Goal: Transaction & Acquisition: Purchase product/service

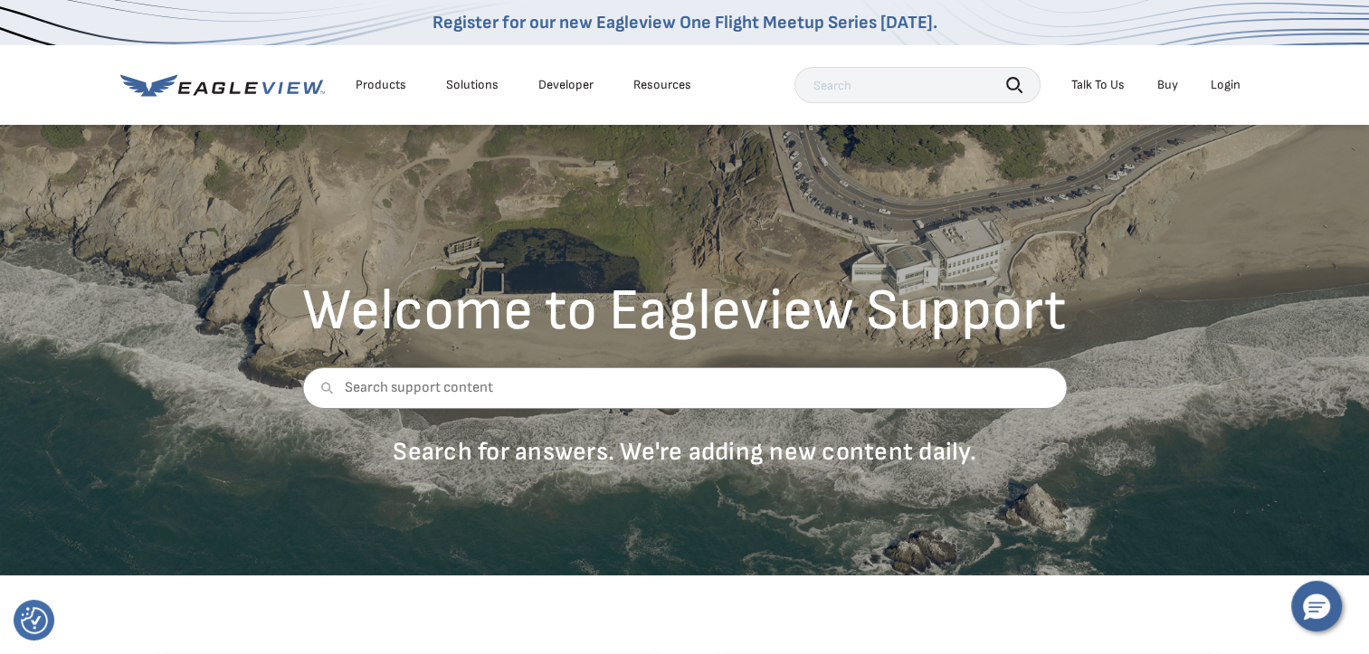
click at [1224, 87] on div "Login" at bounding box center [1226, 85] width 30 height 16
click at [1215, 84] on div "Login" at bounding box center [1226, 85] width 30 height 16
click at [1220, 83] on div "Login" at bounding box center [1226, 85] width 30 height 16
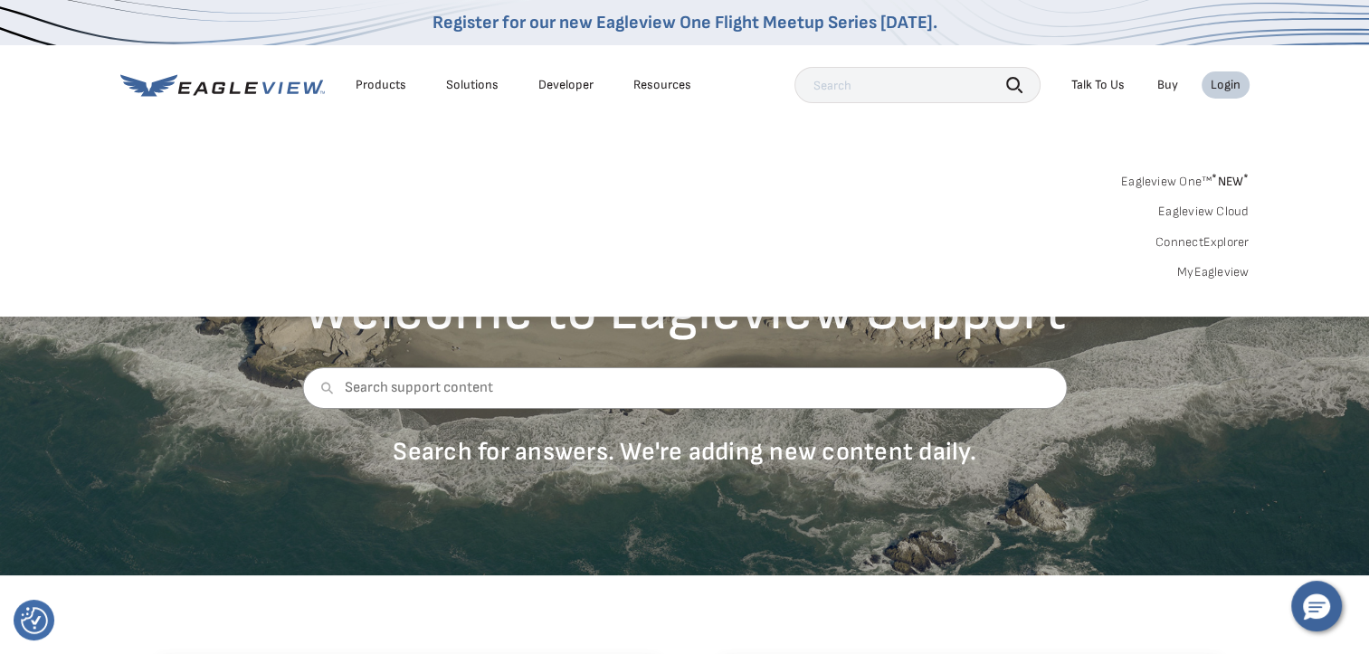
click at [1231, 271] on link "MyEagleview" at bounding box center [1213, 272] width 72 height 16
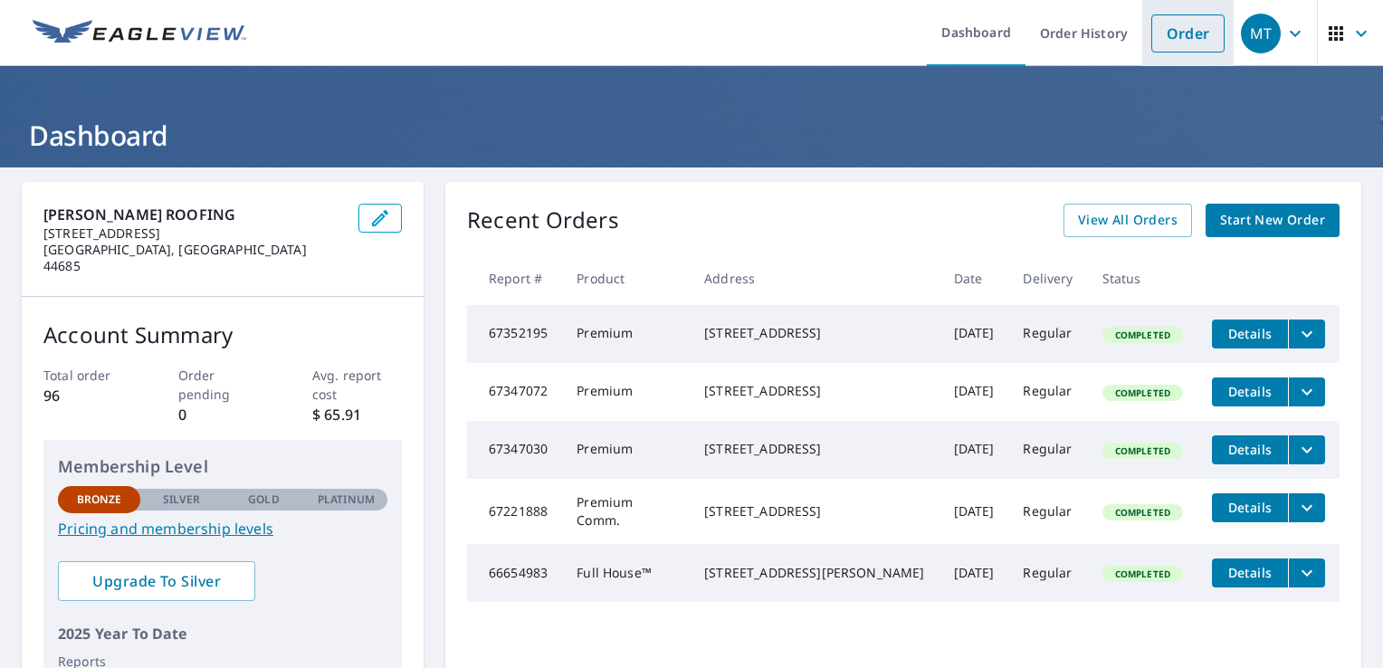
drag, startPoint x: 1166, startPoint y: 31, endPoint x: 1158, endPoint y: 50, distance: 20.3
click at [1166, 31] on link "Order" at bounding box center [1187, 33] width 73 height 38
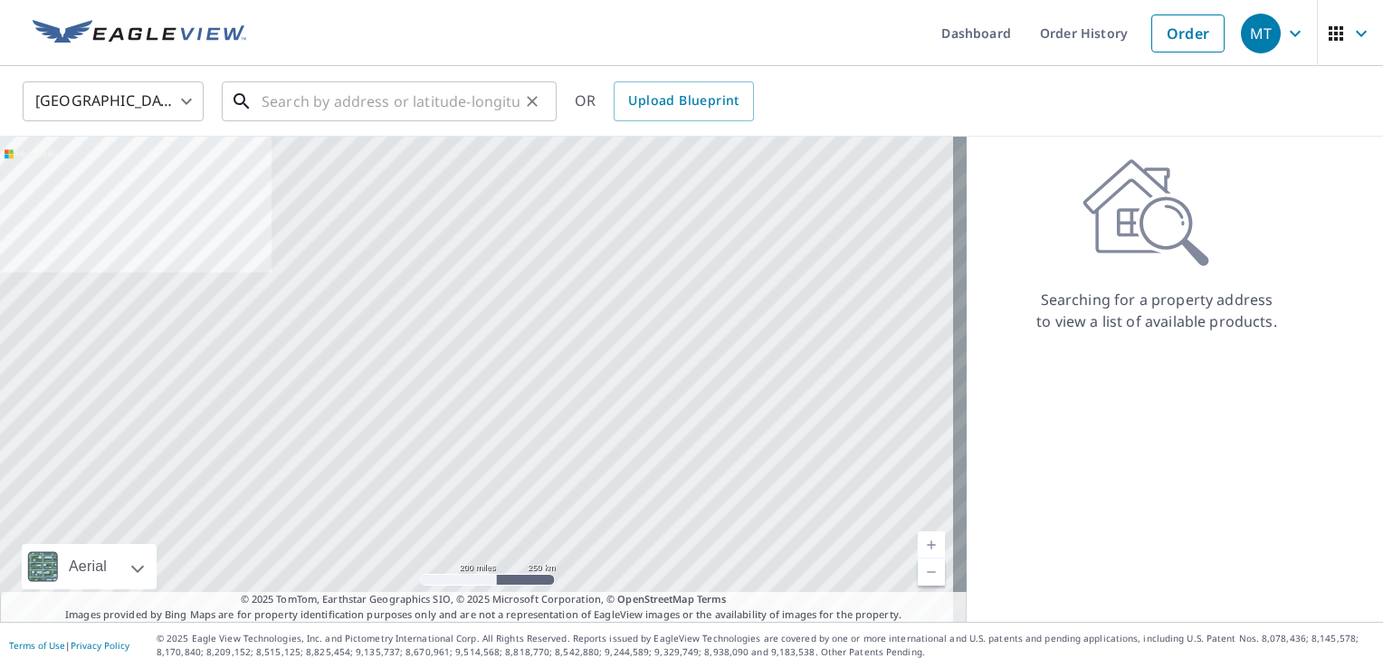
click at [295, 96] on input "text" at bounding box center [391, 101] width 258 height 51
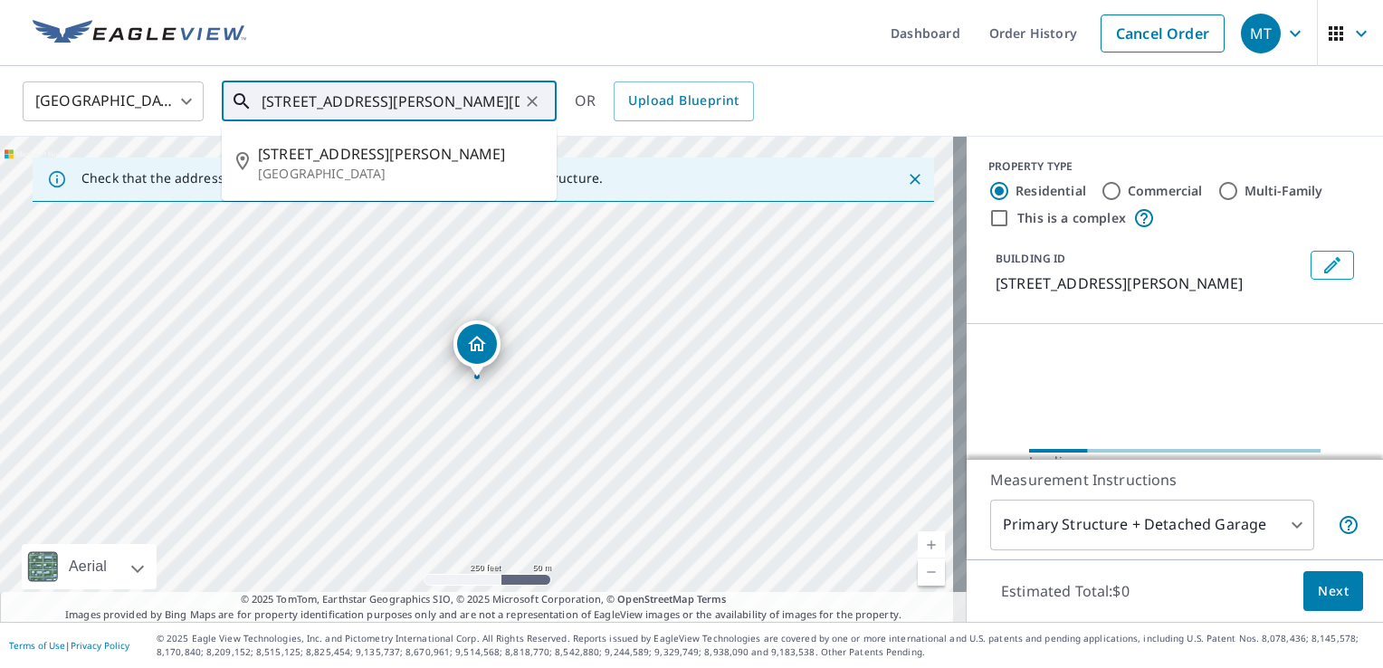
click at [510, 96] on input "198 Heckman Rd Temple, PA 19560" at bounding box center [391, 101] width 258 height 51
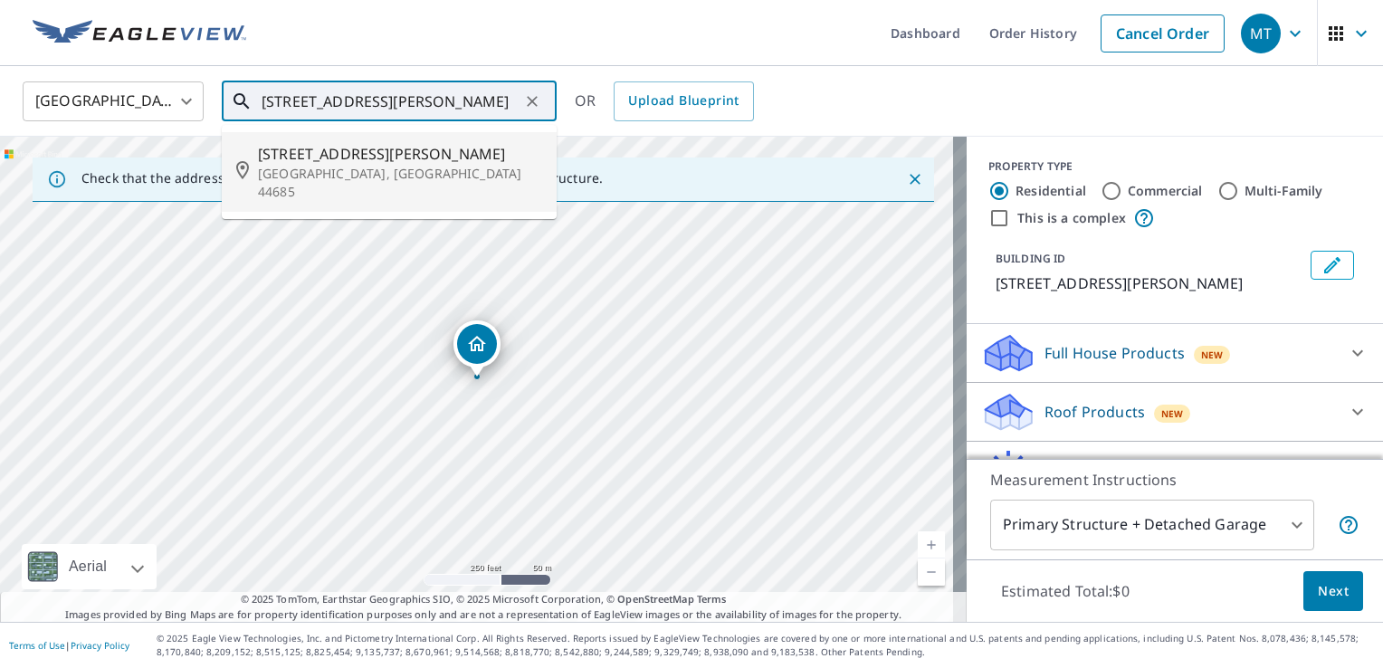
click at [285, 97] on input "198 Heckman Rd Uniontown" at bounding box center [391, 101] width 258 height 51
click at [475, 99] on input "3910 Heckman Rd Uniontown" at bounding box center [391, 101] width 258 height 51
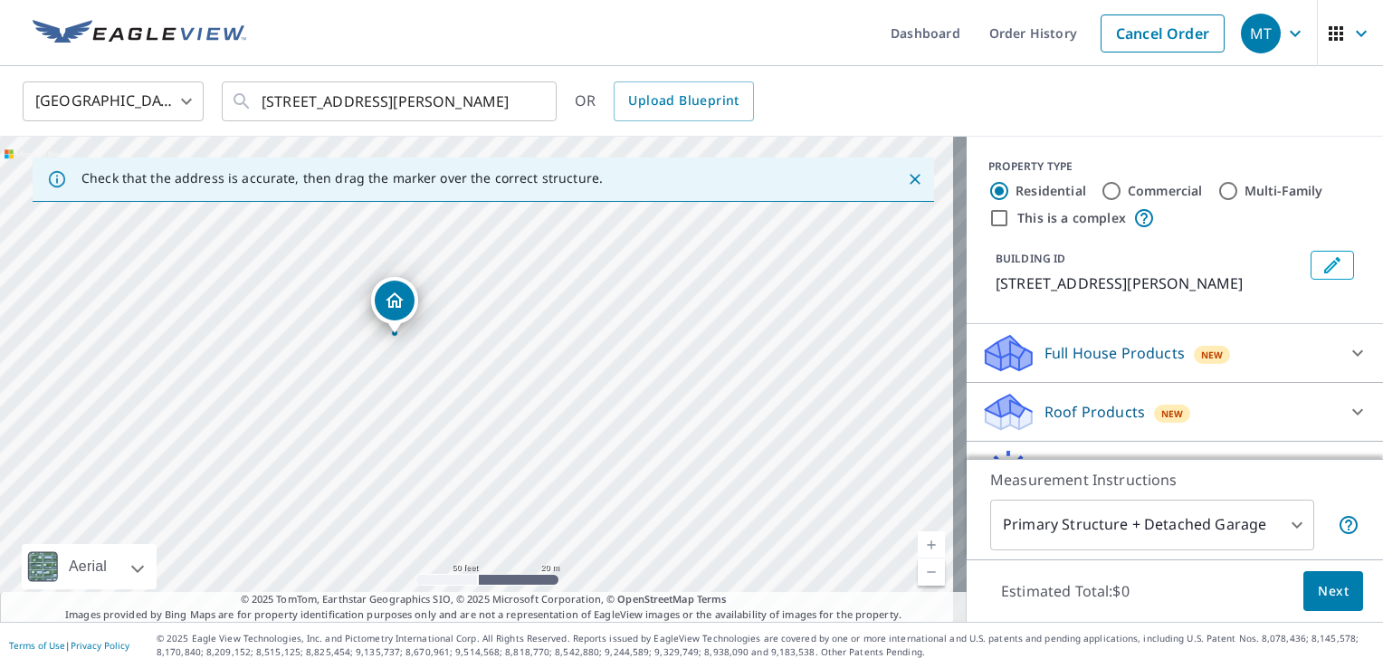
drag, startPoint x: 769, startPoint y: 399, endPoint x: 435, endPoint y: 347, distance: 338.0
click at [435, 347] on div "3059 Heckman Rd Uniontown, OH 44685" at bounding box center [483, 379] width 967 height 485
drag, startPoint x: 567, startPoint y: 360, endPoint x: 452, endPoint y: 488, distance: 171.7
click at [452, 488] on div "3059 Heckman Rd Uniontown, OH 44685" at bounding box center [483, 379] width 967 height 485
drag, startPoint x: 367, startPoint y: 429, endPoint x: 918, endPoint y: 378, distance: 552.6
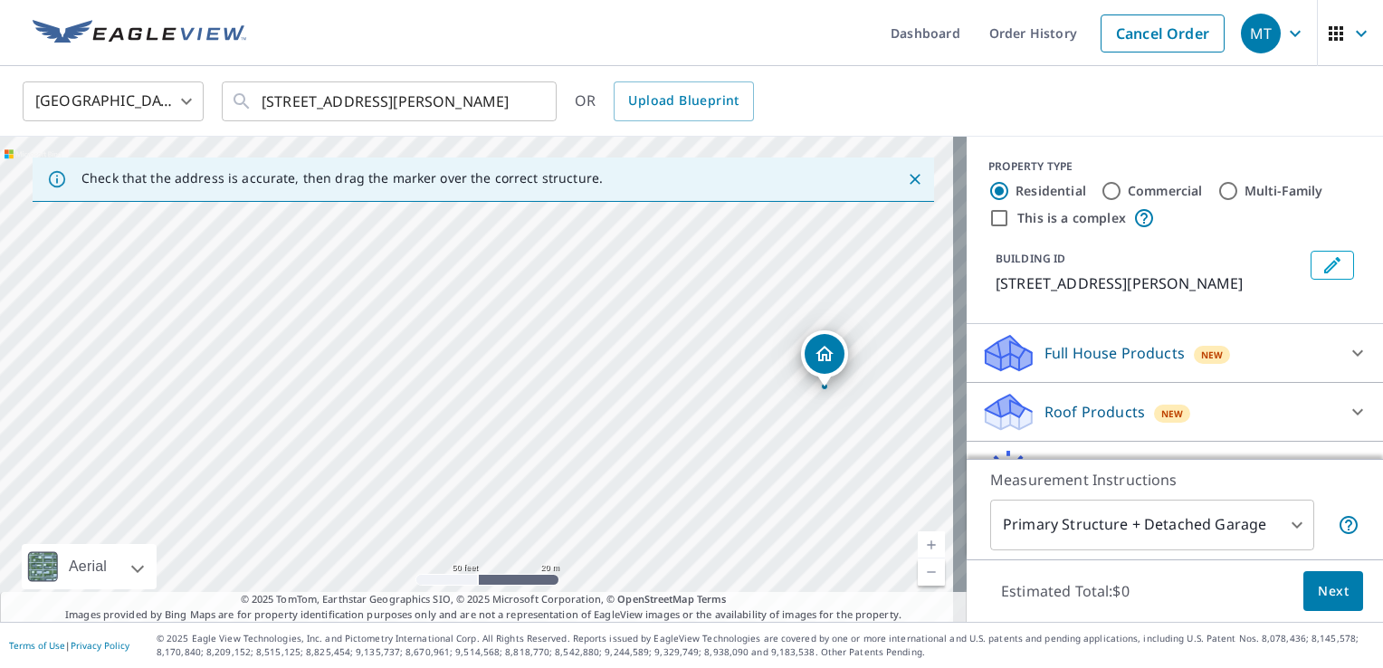
click at [918, 378] on div "3059 Heckman Rd Uniontown, OH 44685" at bounding box center [483, 379] width 967 height 485
drag, startPoint x: 368, startPoint y: 389, endPoint x: 1027, endPoint y: 351, distance: 659.9
click at [1027, 351] on div "Check that the address is accurate, then drag the marker over the correct struc…" at bounding box center [691, 379] width 1383 height 485
drag, startPoint x: 1026, startPoint y: 353, endPoint x: 429, endPoint y: 299, distance: 599.7
click at [429, 299] on div "Check that the address is accurate, then drag the marker over the correct struc…" at bounding box center [691, 379] width 1383 height 485
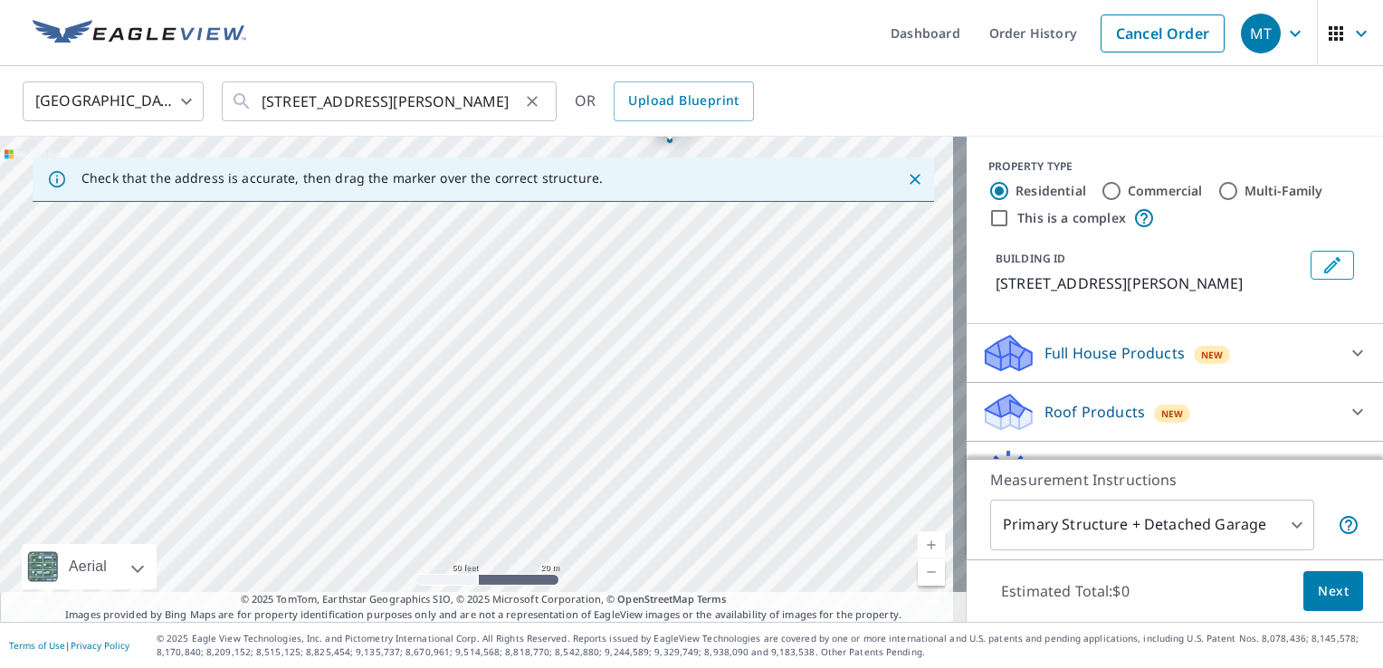
drag, startPoint x: 456, startPoint y: 233, endPoint x: 233, endPoint y: 100, distance: 260.6
click at [233, 100] on div "United States US ​ 3059 Heckman Rd Uniontown, OH 44685 ​ OR Upload Blueprint Ch…" at bounding box center [691, 344] width 1383 height 556
drag, startPoint x: 608, startPoint y: 281, endPoint x: 234, endPoint y: 418, distance: 398.3
click at [158, 428] on div "3059 Heckman Rd Uniontown, OH 44685" at bounding box center [483, 379] width 967 height 485
drag, startPoint x: 746, startPoint y: 368, endPoint x: 284, endPoint y: 427, distance: 465.3
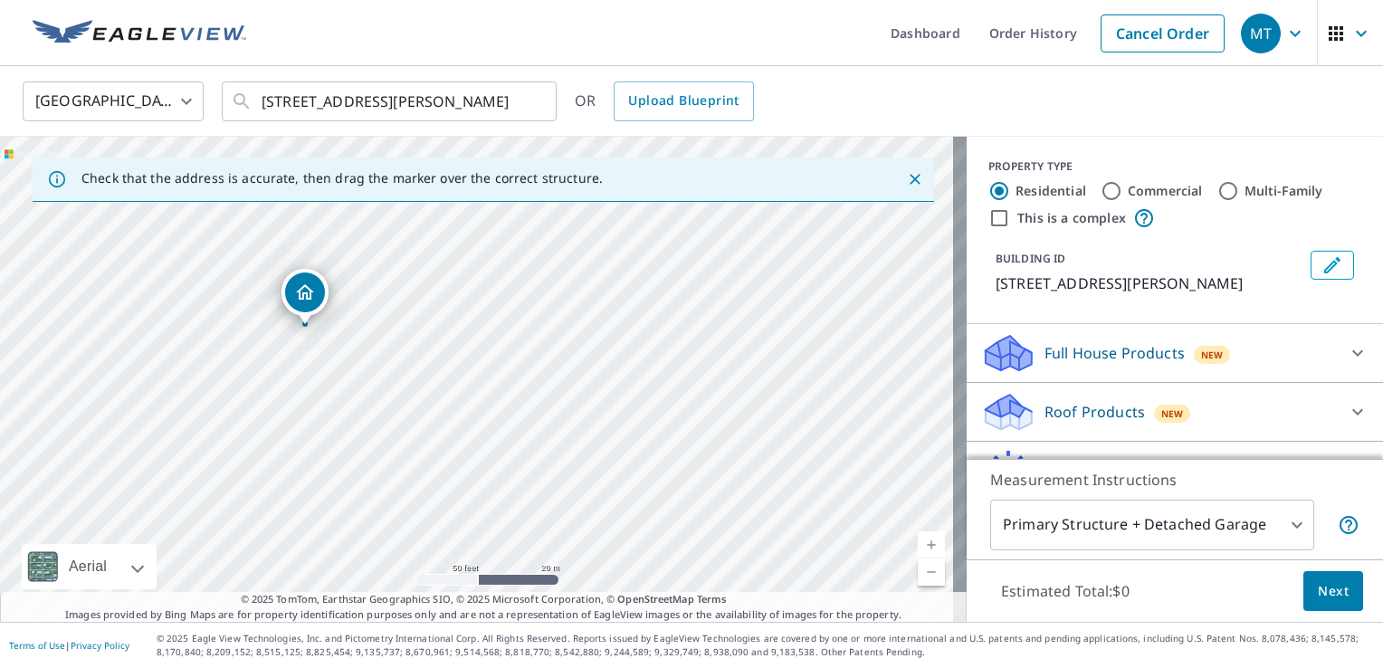
click at [284, 427] on div "3059 Heckman Rd Uniontown, OH 44685" at bounding box center [483, 379] width 967 height 485
drag, startPoint x: 594, startPoint y: 311, endPoint x: 330, endPoint y: 440, distance: 293.0
click at [330, 440] on div "3059 Heckman Rd Uniontown, OH 44685" at bounding box center [483, 379] width 967 height 485
drag, startPoint x: 726, startPoint y: 436, endPoint x: 702, endPoint y: 237, distance: 200.5
click at [702, 237] on div "3059 Heckman Rd Uniontown, OH 44685" at bounding box center [483, 379] width 967 height 485
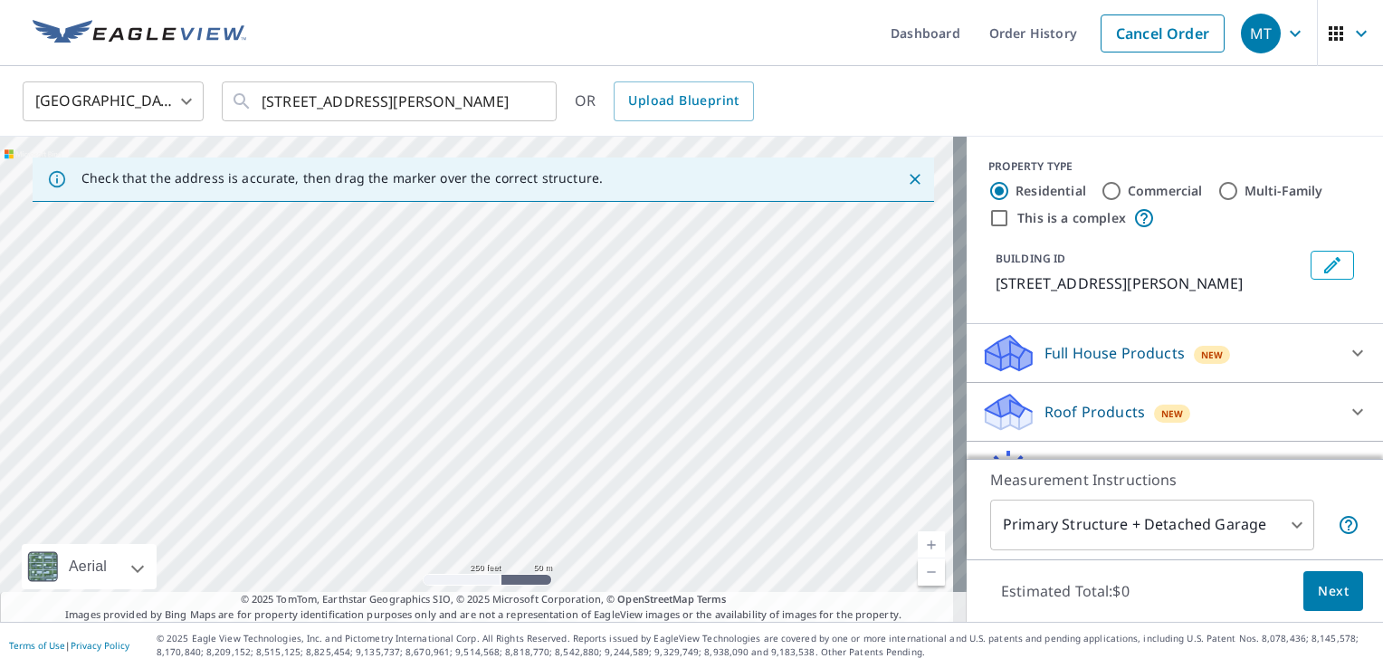
drag, startPoint x: 709, startPoint y: 233, endPoint x: 250, endPoint y: 416, distance: 493.9
click at [250, 416] on div "3059 Heckman Rd Uniontown, OH 44685" at bounding box center [483, 379] width 967 height 485
drag, startPoint x: 554, startPoint y: 410, endPoint x: 749, endPoint y: 425, distance: 196.1
click at [749, 425] on div "3059 Heckman Rd Uniontown, OH 44685" at bounding box center [483, 379] width 967 height 485
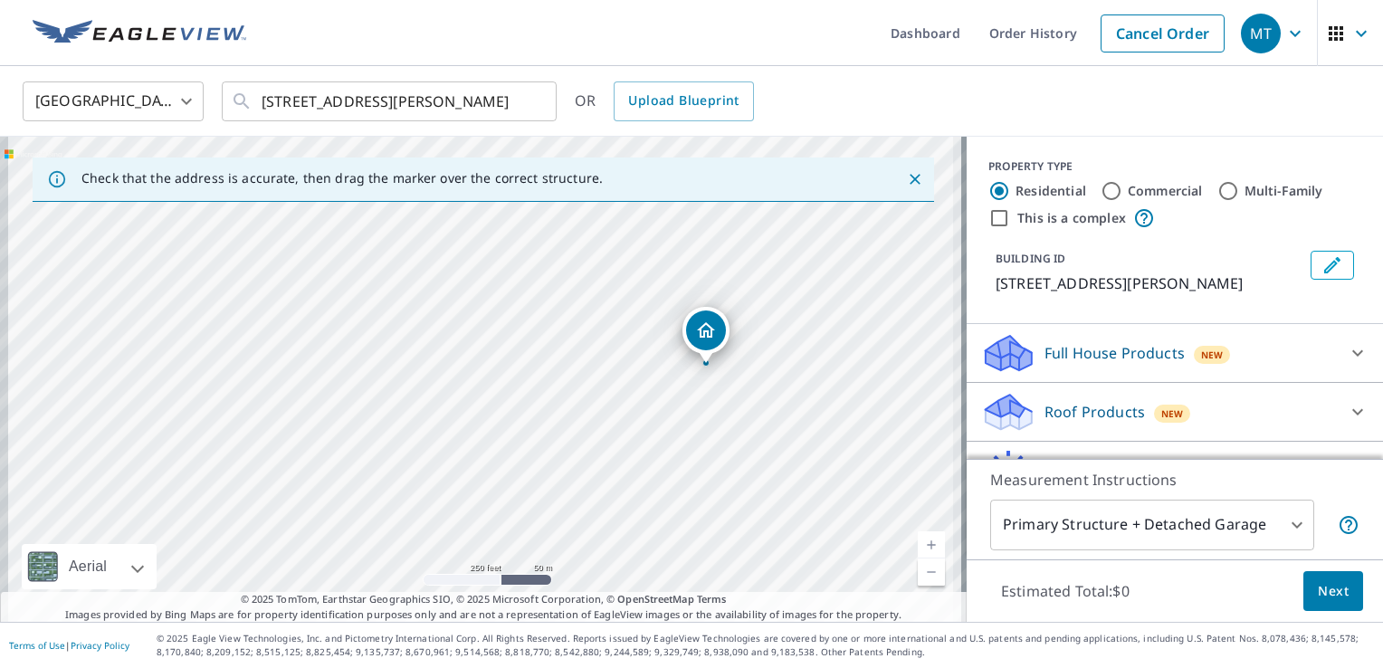
drag, startPoint x: 239, startPoint y: 462, endPoint x: 866, endPoint y: 391, distance: 631.1
click at [866, 391] on div "3059 Heckman Rd Uniontown, OH 44685" at bounding box center [483, 379] width 967 height 485
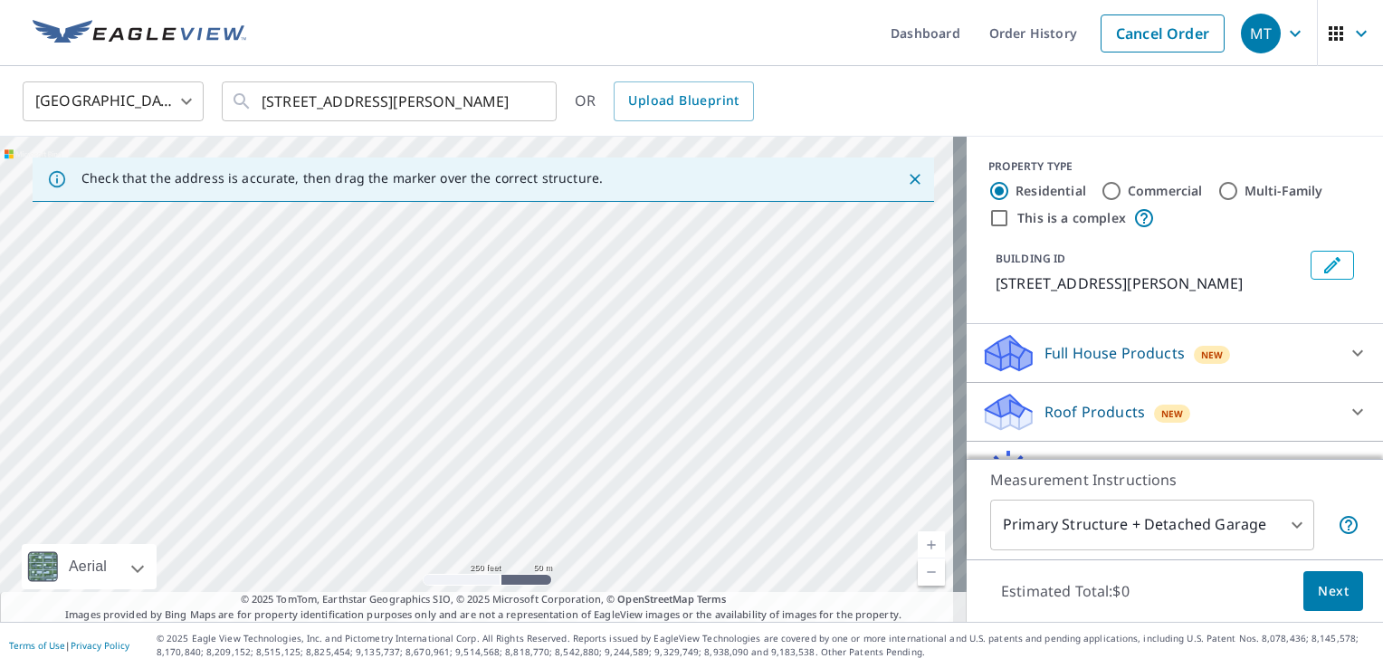
drag, startPoint x: 405, startPoint y: 421, endPoint x: 702, endPoint y: 407, distance: 297.1
click at [702, 407] on div "3059 Heckman Rd Uniontown, OH 44685" at bounding box center [483, 379] width 967 height 485
drag, startPoint x: 775, startPoint y: 447, endPoint x: 700, endPoint y: 362, distance: 113.5
click at [700, 362] on div "3059 Heckman Rd Uniontown, OH 44685" at bounding box center [483, 379] width 967 height 485
click at [449, 345] on div "3059 Heckman Rd Uniontown, OH 44685" at bounding box center [483, 379] width 967 height 485
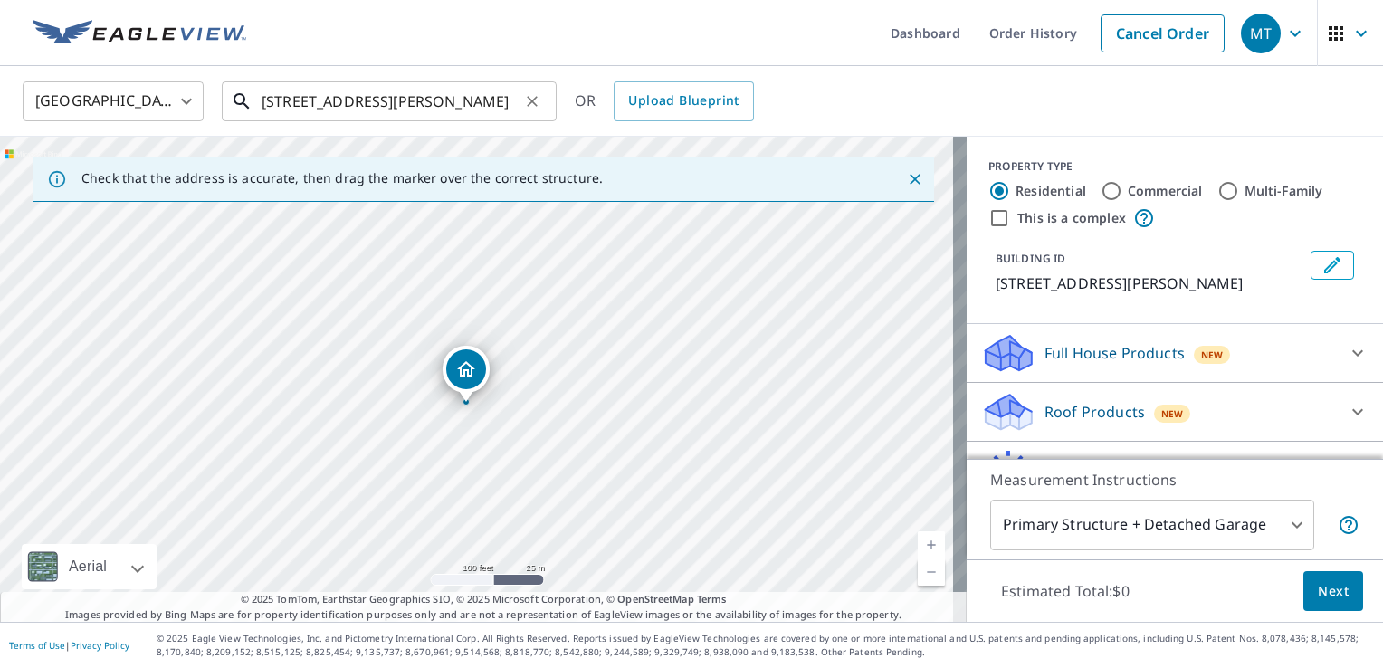
click at [295, 102] on input "3059 Heckman Rd Uniontown, OH 44685" at bounding box center [391, 101] width 258 height 51
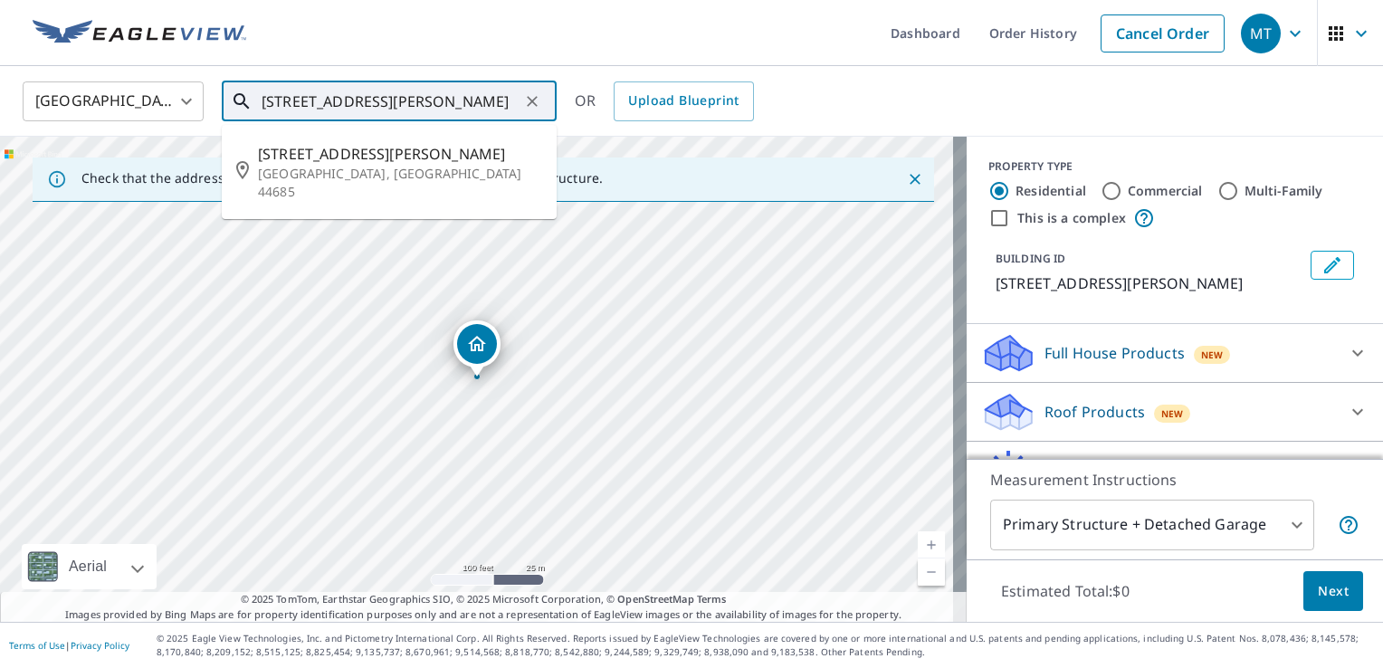
type input "3910 Heckman Rd Uniontown, OH 44685"
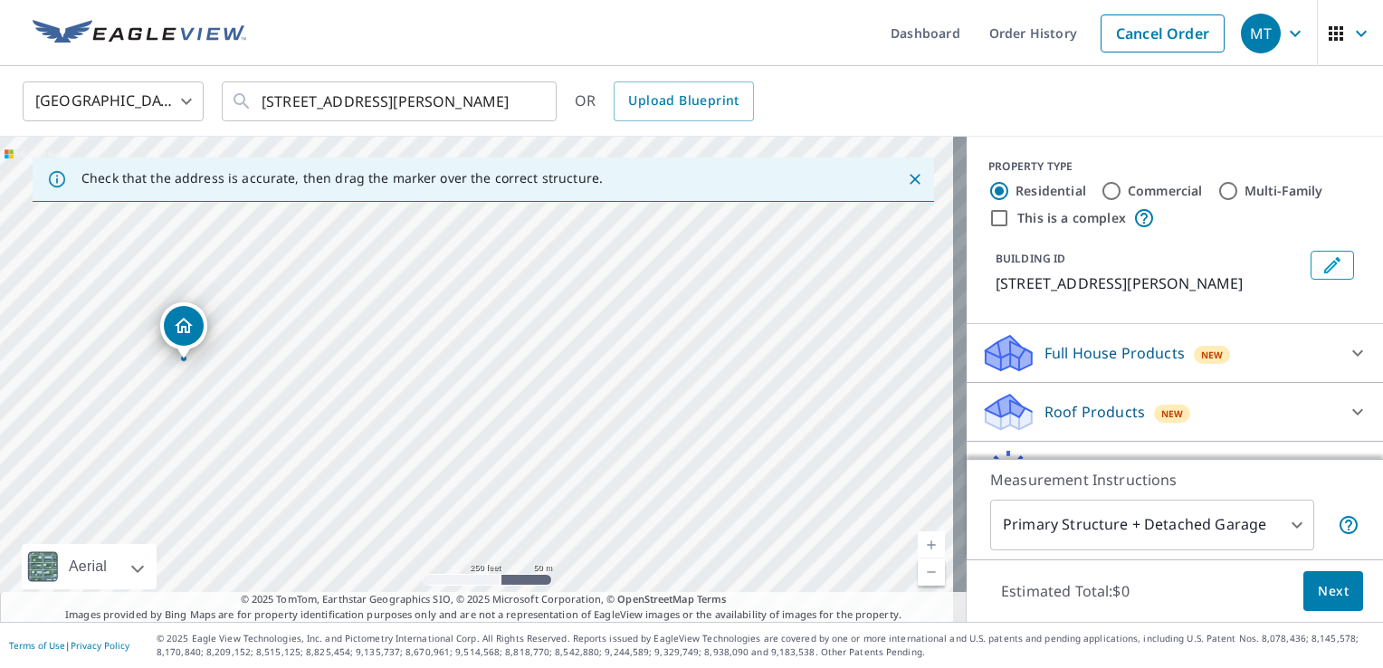
drag, startPoint x: 611, startPoint y: 436, endPoint x: 305, endPoint y: 407, distance: 307.3
click at [305, 407] on div "3910 Heckman St NW Uniontown, OH 44685" at bounding box center [483, 379] width 967 height 485
drag, startPoint x: 559, startPoint y: 468, endPoint x: 691, endPoint y: 462, distance: 132.3
click at [691, 462] on div "3910 Heckman St NW Uniontown, OH 44685" at bounding box center [483, 379] width 967 height 485
drag, startPoint x: 431, startPoint y: 429, endPoint x: 722, endPoint y: 444, distance: 291.8
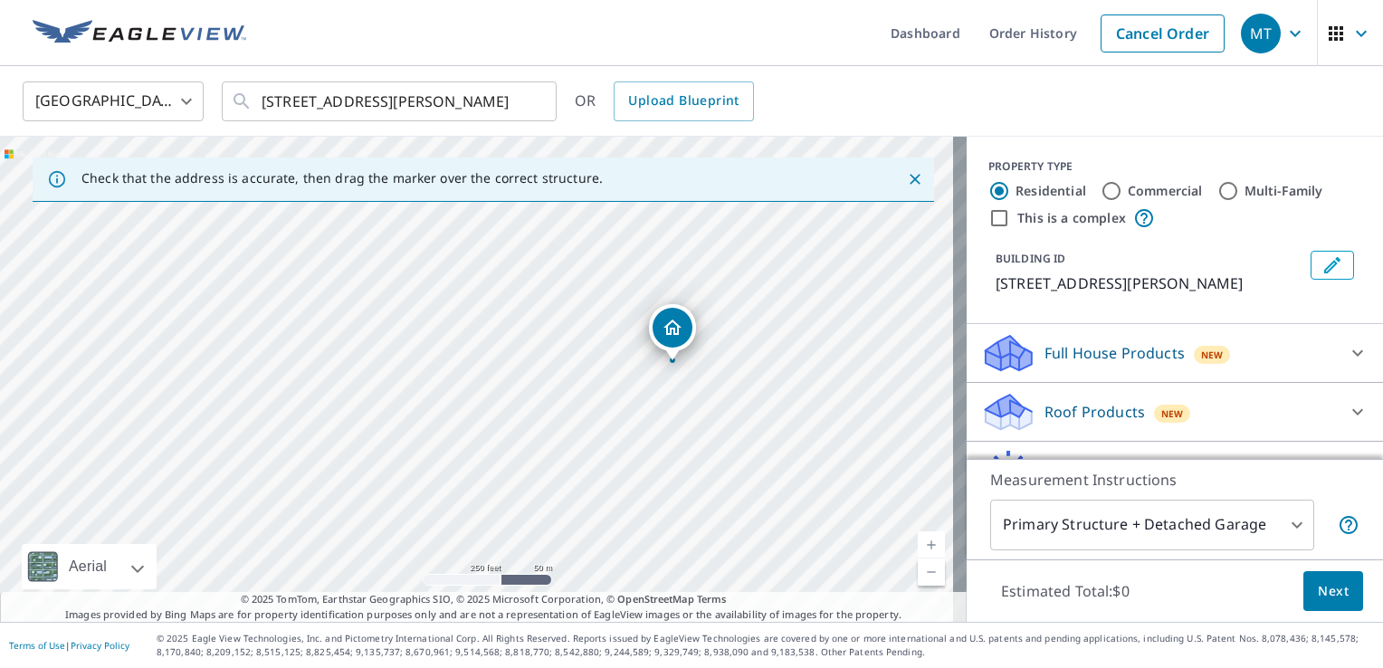
click at [722, 444] on div "3910 Heckman St NW Uniontown, OH 44685" at bounding box center [483, 379] width 967 height 485
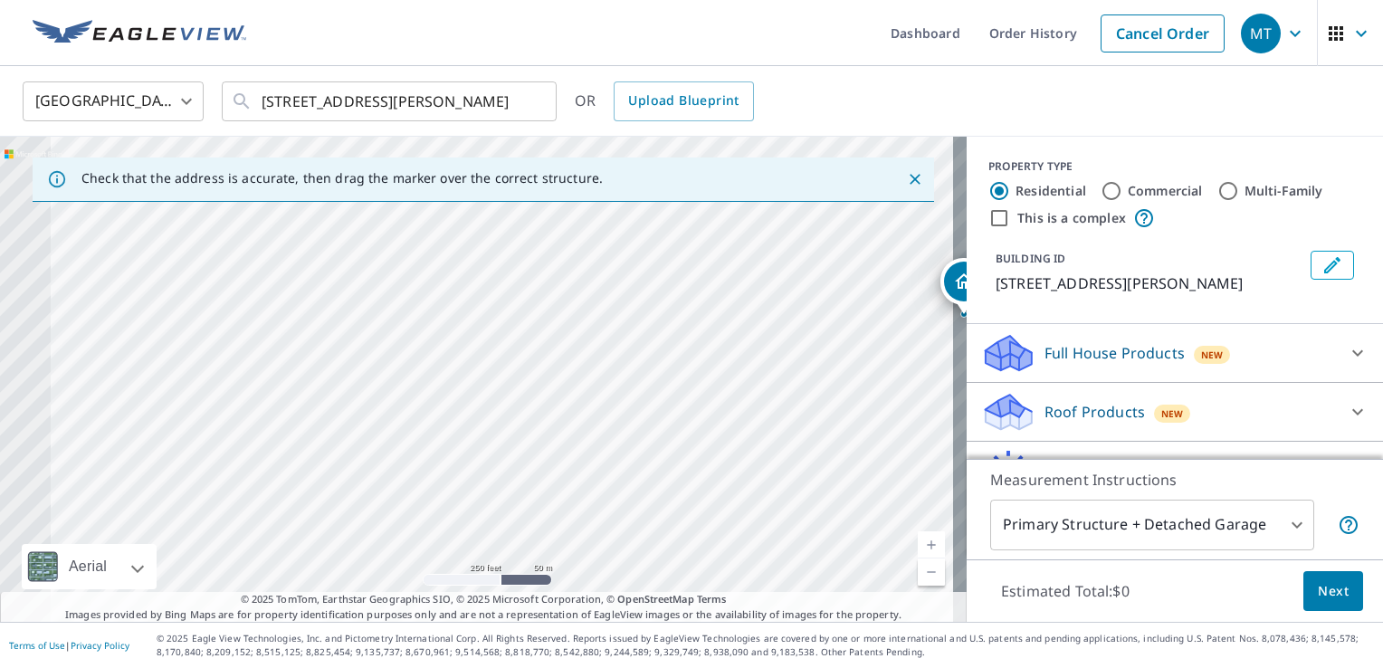
drag, startPoint x: 500, startPoint y: 392, endPoint x: 662, endPoint y: 374, distance: 163.0
click at [662, 374] on div "3910 Heckman St NW Uniontown, OH 44685" at bounding box center [483, 379] width 967 height 485
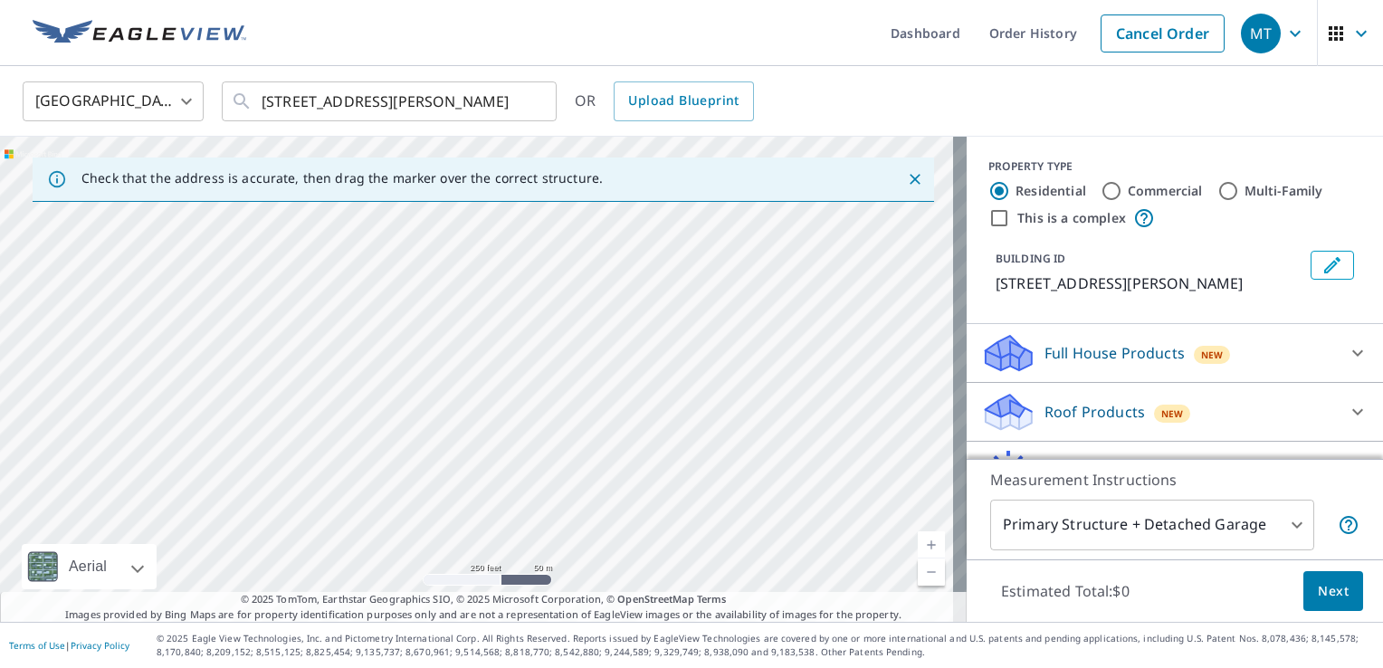
drag, startPoint x: 300, startPoint y: 404, endPoint x: 710, endPoint y: 428, distance: 410.7
click at [710, 428] on div "3910 Heckman St NW Uniontown, OH 44685" at bounding box center [483, 379] width 967 height 485
click at [217, 364] on div "3910 Heckman St NW Uniontown, OH 44685" at bounding box center [483, 379] width 967 height 485
drag, startPoint x: 471, startPoint y: 342, endPoint x: 61, endPoint y: 443, distance: 422.3
drag, startPoint x: 446, startPoint y: 428, endPoint x: 725, endPoint y: 444, distance: 279.2
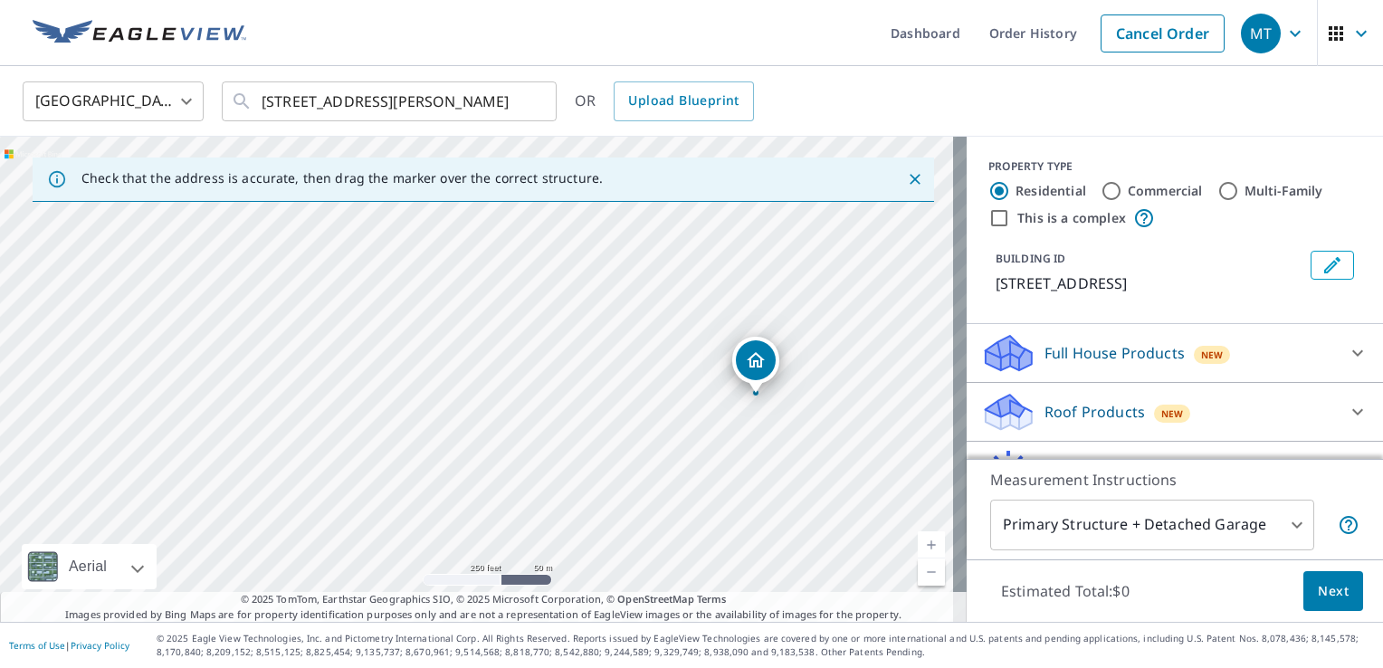
click at [725, 444] on div "3948 Corby St NW Uniontown, OH 44685" at bounding box center [483, 379] width 967 height 485
drag, startPoint x: 753, startPoint y: 366, endPoint x: 209, endPoint y: 346, distance: 544.3
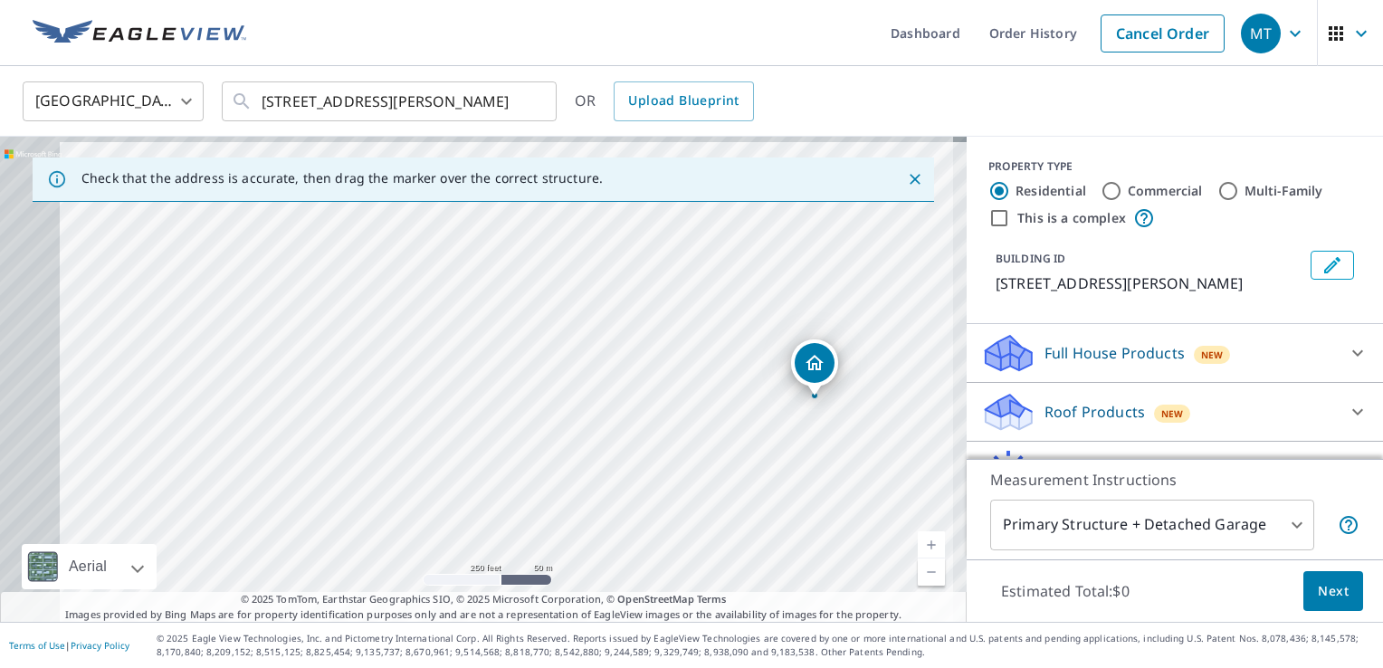
drag, startPoint x: 327, startPoint y: 443, endPoint x: 664, endPoint y: 462, distance: 338.1
click at [664, 462] on div "2910 Heckman Rd Uniontown, OH 44685" at bounding box center [483, 379] width 967 height 485
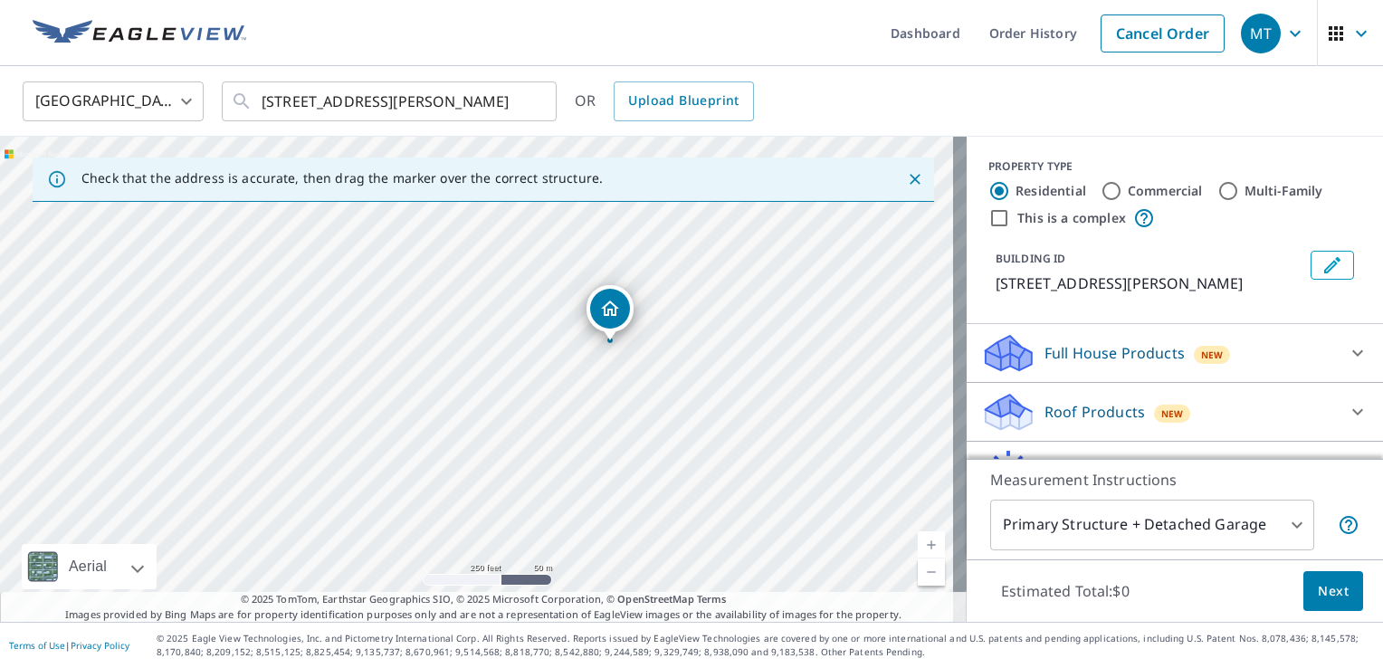
drag, startPoint x: 823, startPoint y: 362, endPoint x: 617, endPoint y: 307, distance: 212.7
click at [1068, 281] on p "3910 Greenfield Farms Dr, Uniontown, OH, 44685" at bounding box center [1149, 283] width 308 height 22
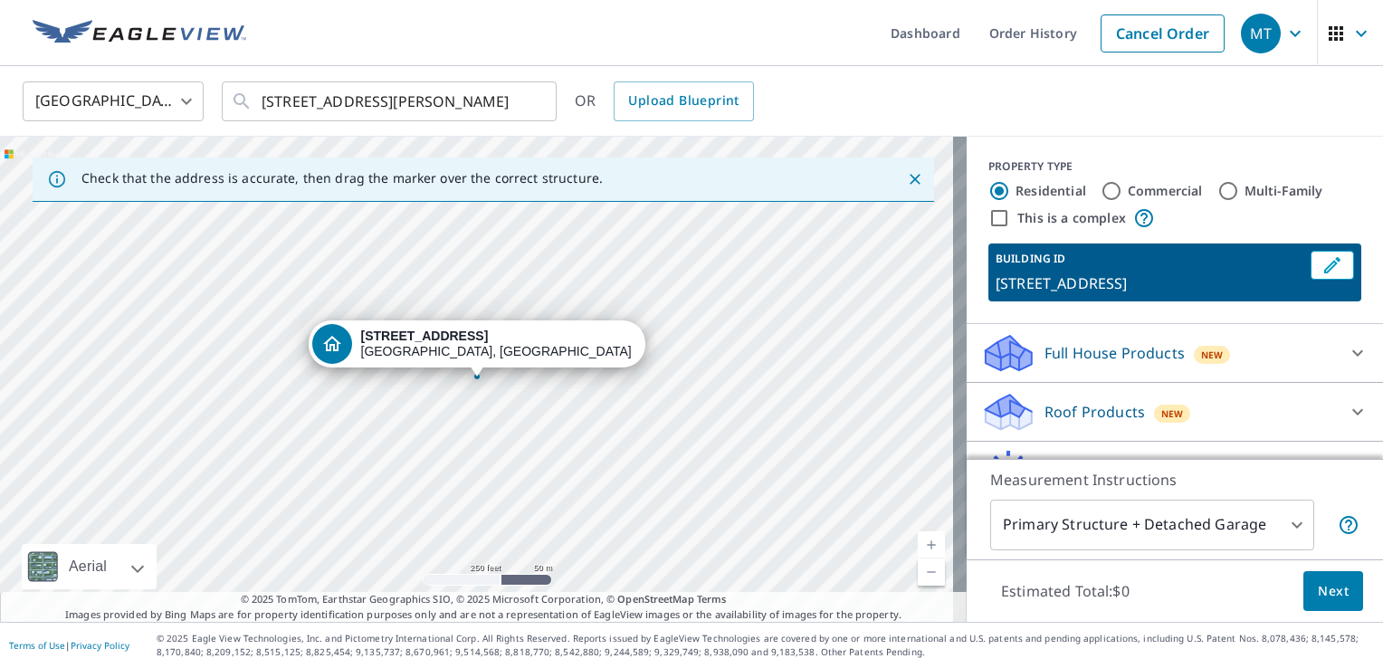
click at [1080, 423] on p "Roof Products" at bounding box center [1094, 412] width 100 height 22
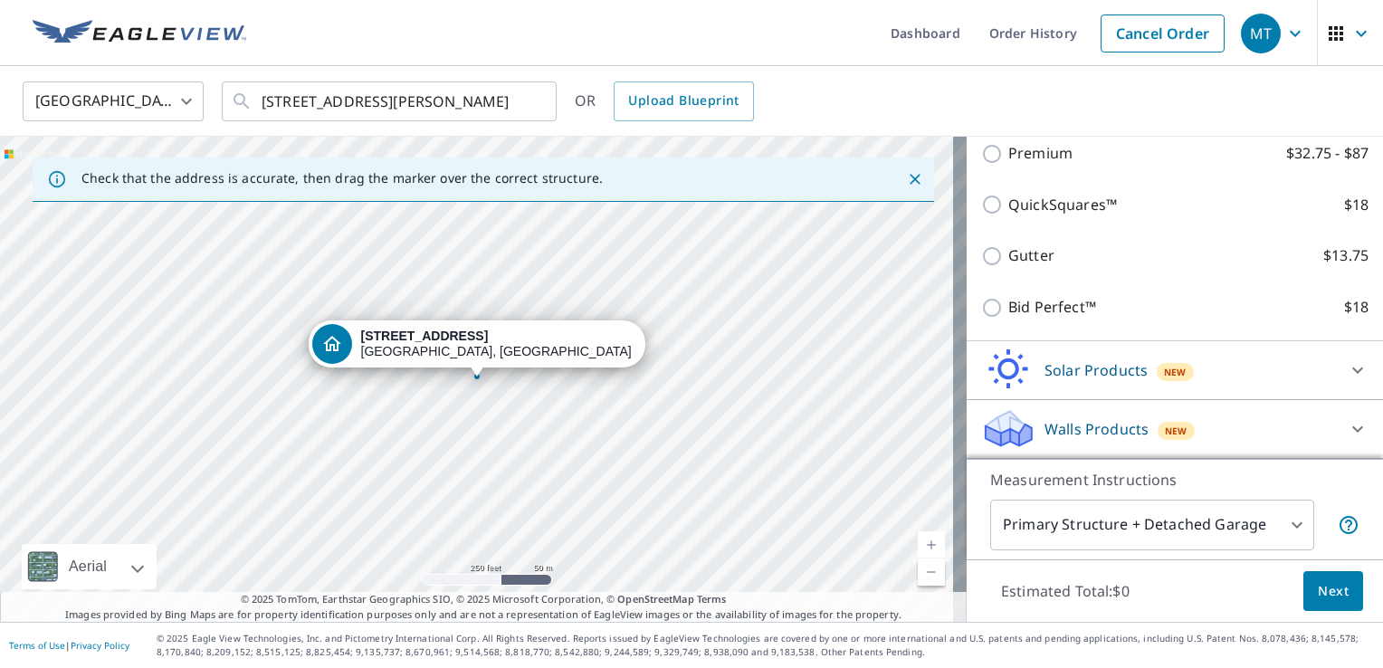
scroll to position [143, 0]
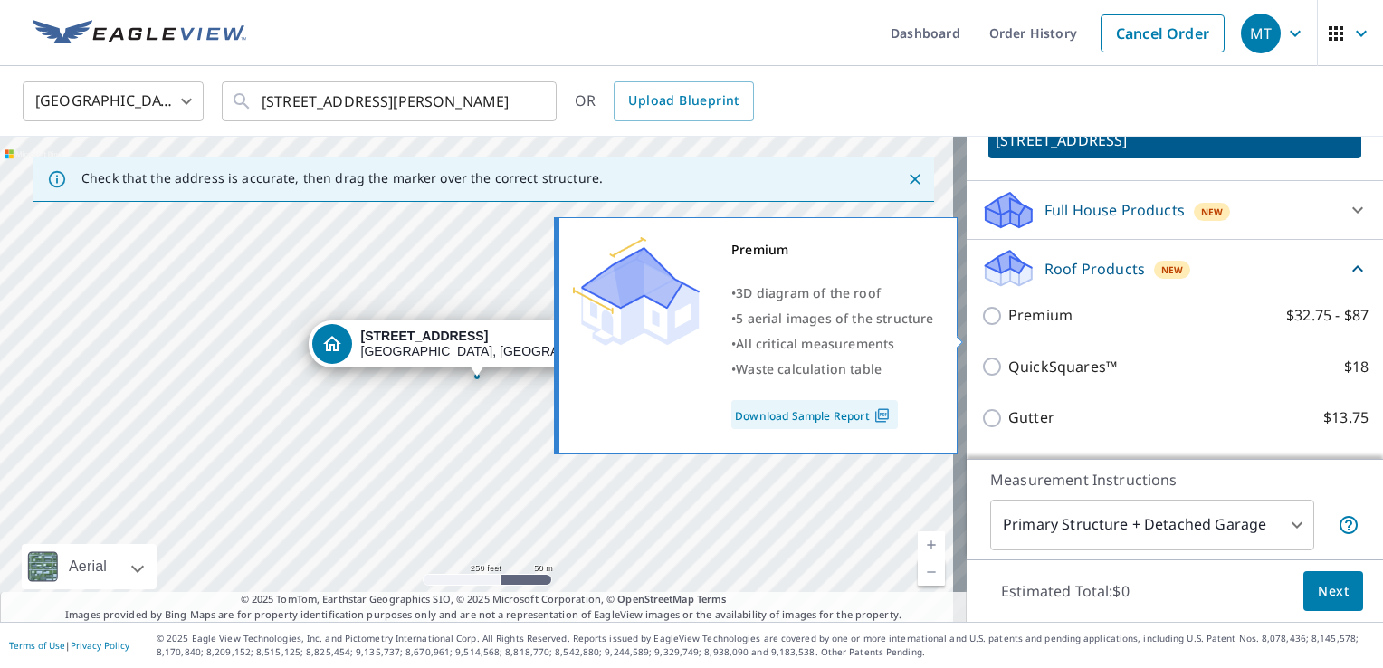
click at [981, 327] on input "Premium $32.75 - $87" at bounding box center [994, 316] width 27 height 22
checkbox input "true"
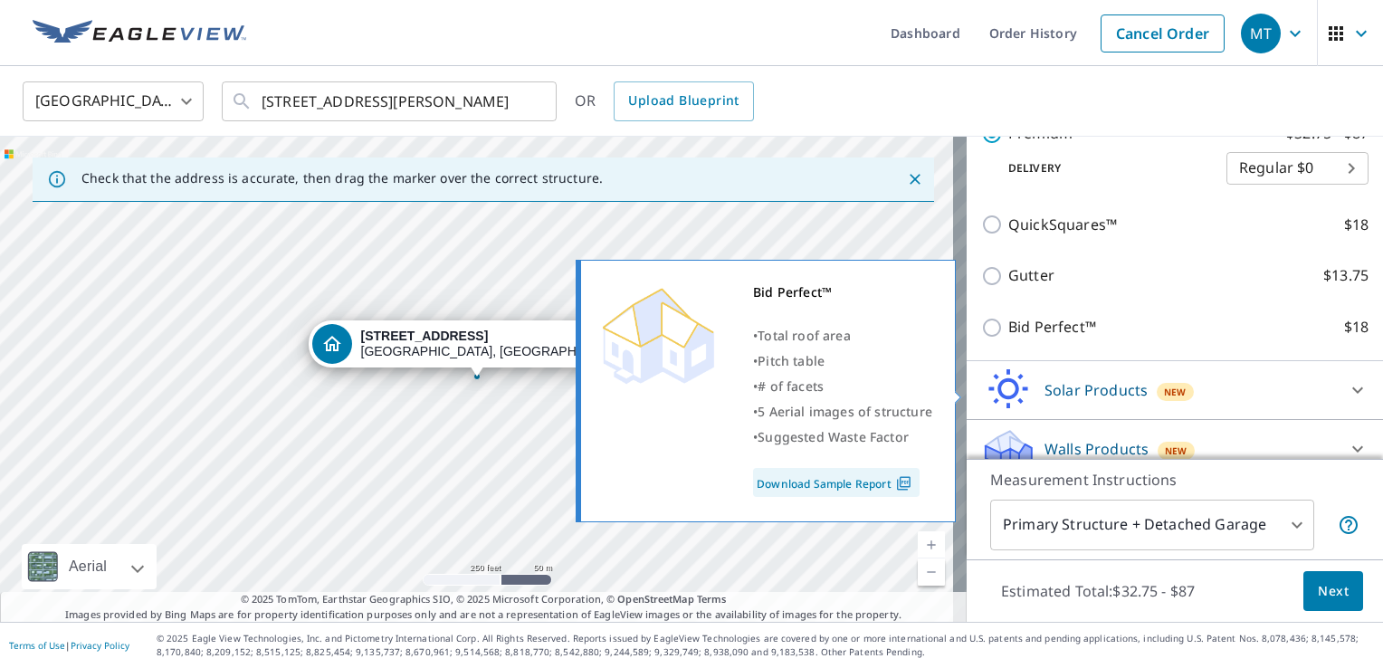
scroll to position [392, 0]
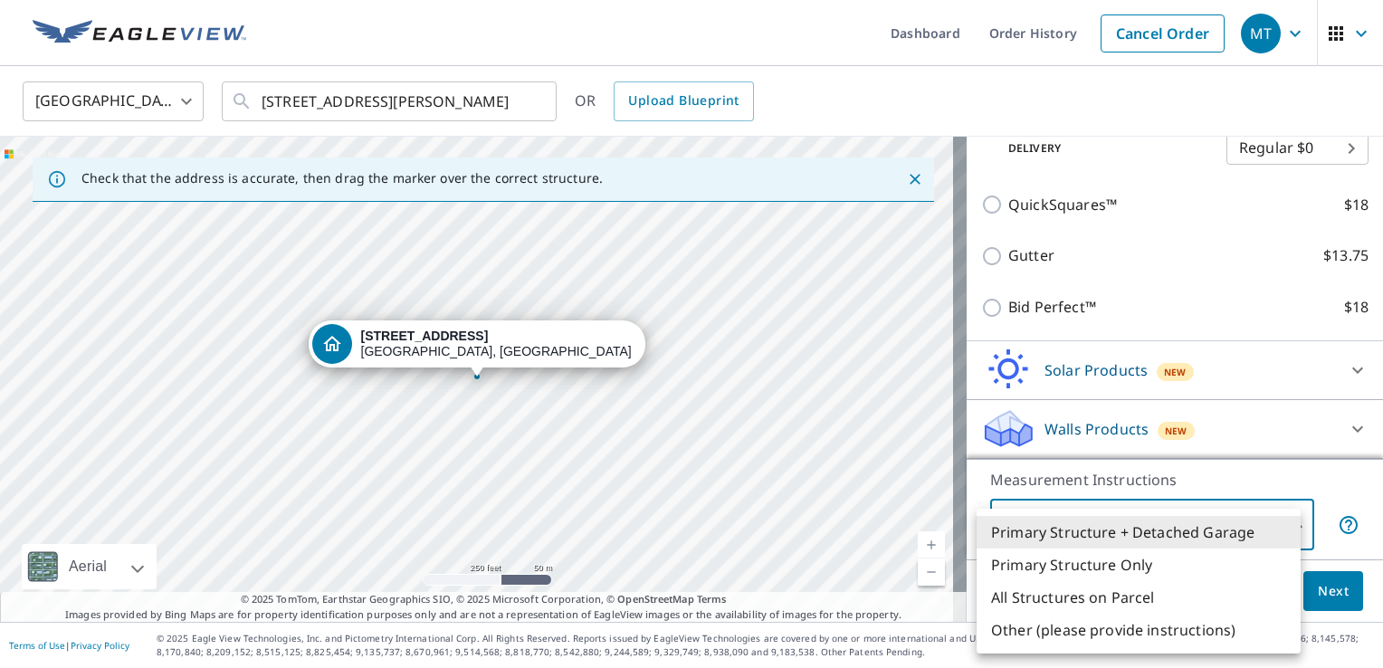
click at [1277, 524] on body "MT MT Dashboard Order History Cancel Order MT United States US ​ 3910 Heckman R…" at bounding box center [691, 334] width 1383 height 668
click at [1173, 569] on li "Primary Structure Only" at bounding box center [1138, 564] width 324 height 33
type input "2"
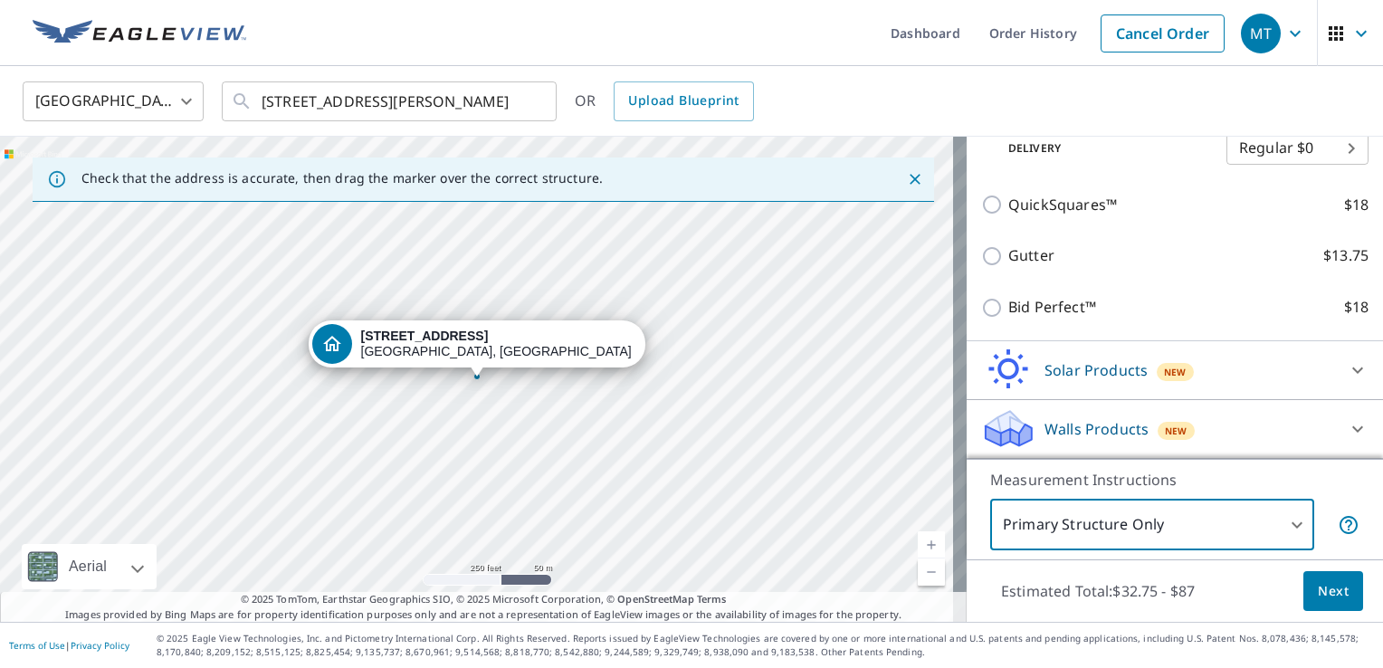
click at [1325, 586] on span "Next" at bounding box center [1333, 591] width 31 height 23
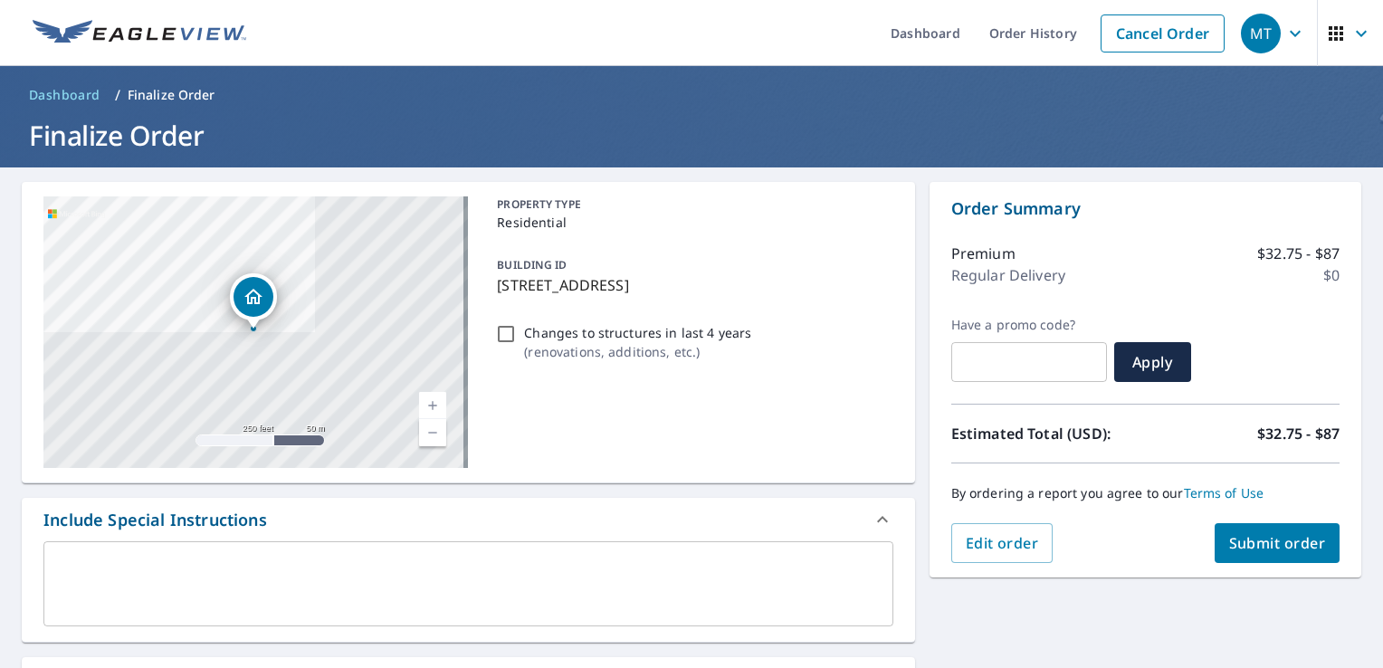
click at [1250, 539] on span "Submit order" at bounding box center [1277, 543] width 97 height 20
